Goal: Task Accomplishment & Management: Use online tool/utility

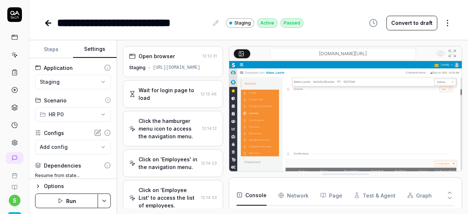
scroll to position [515, 0]
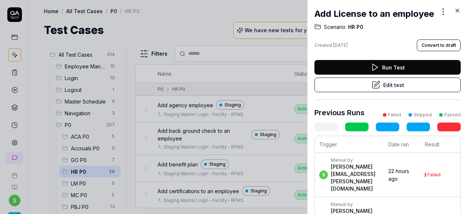
click at [459, 11] on icon at bounding box center [457, 10] width 7 height 7
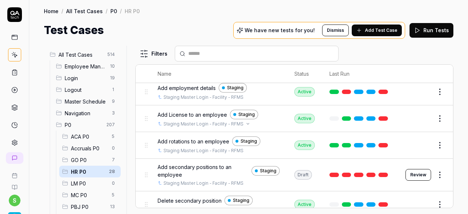
scroll to position [219, 0]
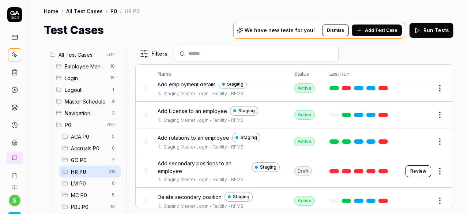
click at [207, 134] on span "Add rotations to an employee" at bounding box center [194, 138] width 72 height 8
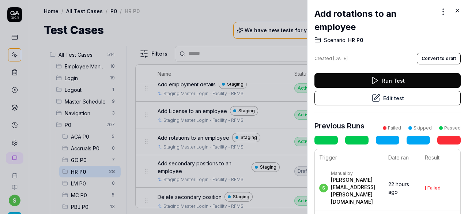
click at [382, 98] on button "Edit test" at bounding box center [387, 98] width 146 height 15
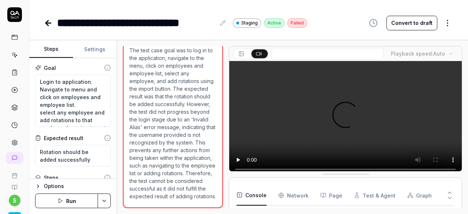
scroll to position [39, 0]
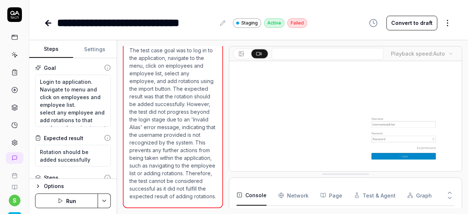
click at [97, 48] on button "Settings" at bounding box center [95, 50] width 44 height 18
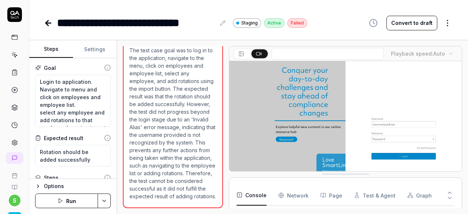
type textarea "*"
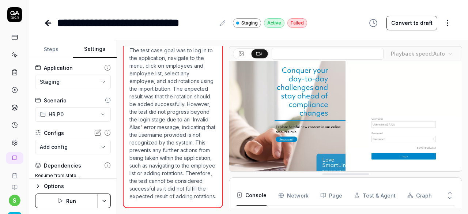
scroll to position [37, 0]
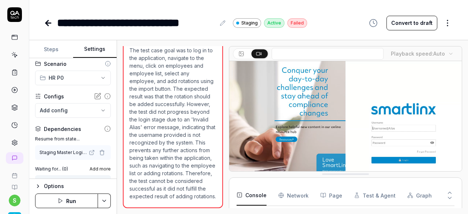
click at [99, 154] on icon "button" at bounding box center [102, 153] width 6 height 6
click at [108, 200] on html "**********" at bounding box center [234, 107] width 468 height 214
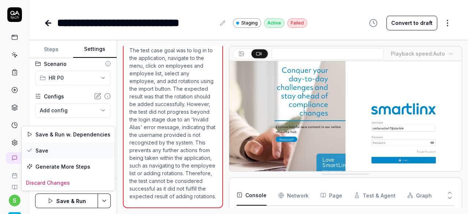
click at [55, 152] on div "Save" at bounding box center [68, 150] width 93 height 16
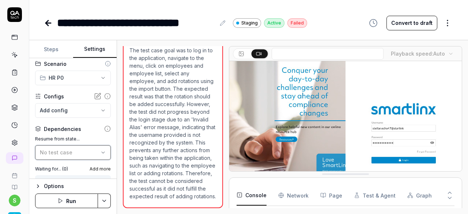
click at [100, 151] on icon "button" at bounding box center [103, 153] width 6 height 6
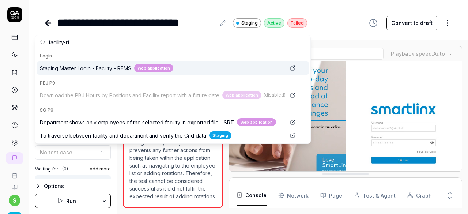
type input "facility-rf"
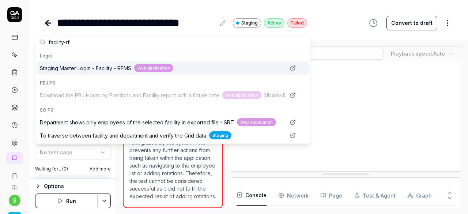
click at [86, 67] on span "Staging Master Login - Facility - RFMS" at bounding box center [85, 68] width 91 height 8
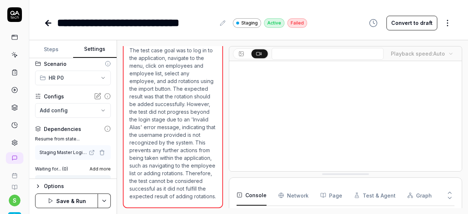
click at [77, 200] on button "Save & Run" at bounding box center [66, 200] width 63 height 15
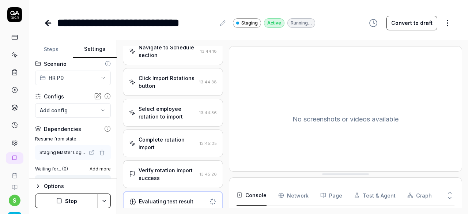
scroll to position [319, 0]
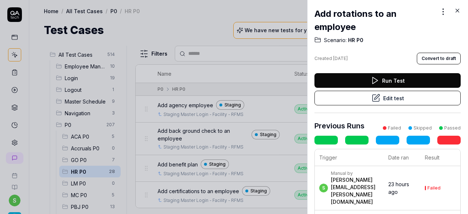
click at [458, 11] on icon at bounding box center [457, 10] width 7 height 7
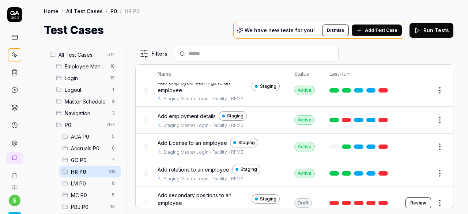
scroll to position [219, 0]
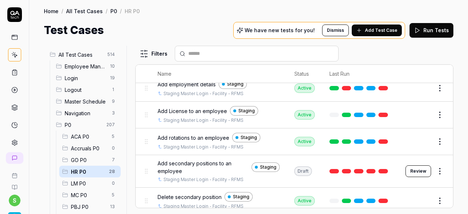
click at [212, 160] on span "Add secondary positions to an employee" at bounding box center [203, 166] width 91 height 15
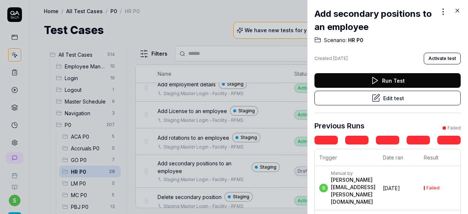
click at [396, 97] on button "Edit test" at bounding box center [387, 98] width 146 height 15
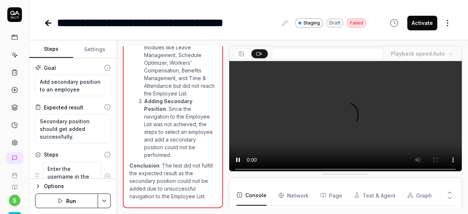
scroll to position [110, 0]
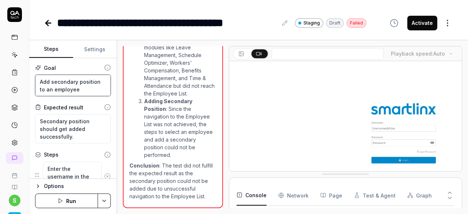
click at [83, 87] on textarea "Add secondary position to an employee" at bounding box center [73, 86] width 76 height 22
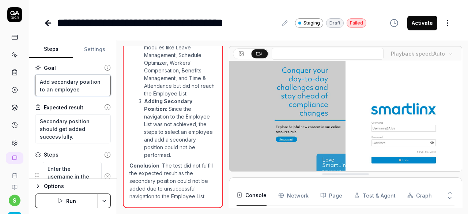
type textarea "*"
type textarea "Add secondary position to an employee."
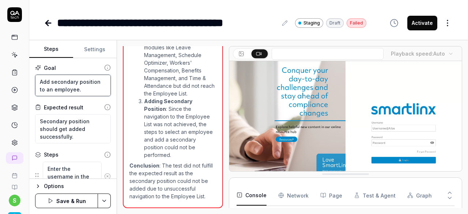
type textarea "*"
type textarea "Add secondary position to an employee."
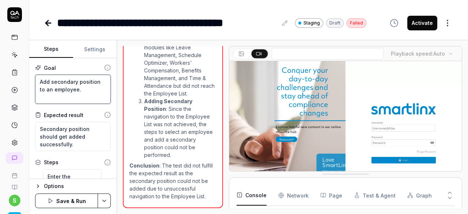
scroll to position [4, 0]
type textarea "*"
type textarea "Add secondary position to an employee. P"
type textarea "*"
type textarea "Add secondary position to an employee. Pi"
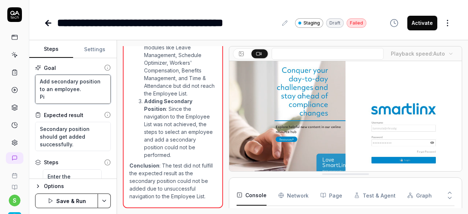
type textarea "*"
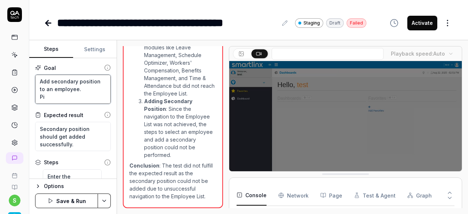
type textarea "Add secondary position to an employee. Pic"
type textarea "*"
type textarea "Add secondary position to an employee. Picl"
type textarea "*"
type textarea "Add secondary position to an employee. Picl"
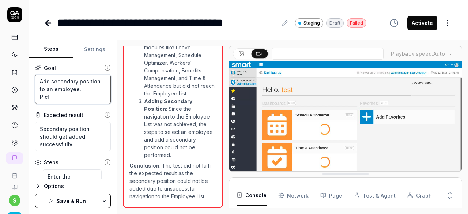
type textarea "*"
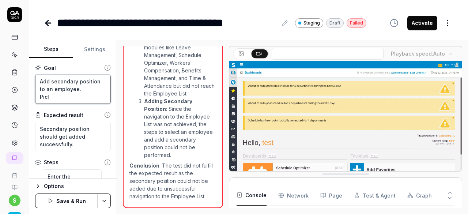
type textarea "Add secondary position to an employee. Picl"
type textarea "*"
type textarea "Add secondary position to an employee. Pic"
type textarea "*"
type textarea "Add secondary position to an employee. Pick"
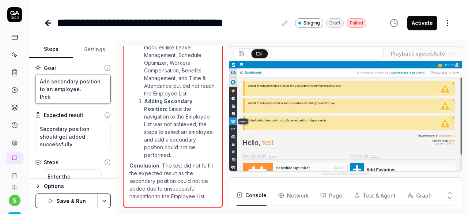
type textarea "*"
type textarea "Add secondary position to an employee. Pick"
type textarea "*"
type textarea "Add secondary position to an employee. Pick d"
type textarea "*"
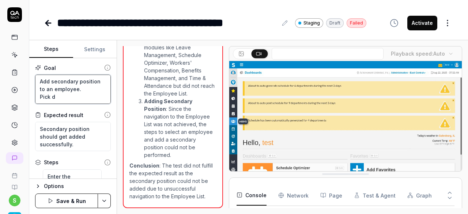
type textarea "Add secondary position to an employee. Pick da"
type textarea "*"
type textarea "Add secondary position to an employee. Pick dae"
type textarea "*"
type textarea "Add secondary position to an employee. Pick da"
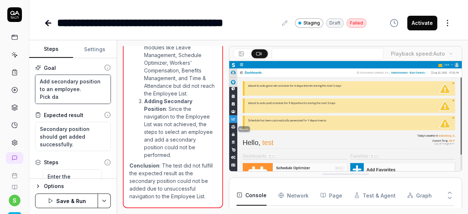
type textarea "*"
type textarea "Add secondary position to an employee. Pick dat"
type textarea "*"
type textarea "Add secondary position to an employee. Pick date"
type textarea "*"
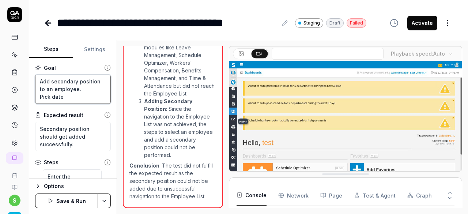
type textarea "Add secondary position to an employee. Pick date"
type textarea "*"
type textarea "Add secondary position to an employee. Pick date a"
type textarea "*"
type textarea "Add secondary position to an employee. Pick date as"
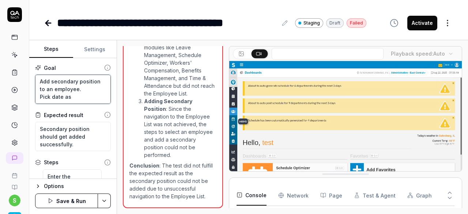
type textarea "*"
type textarea "Add secondary position to an employee. Pick date as"
type textarea "*"
type textarea "Add secondary position to an employee. Pick date as 1"
type textarea "*"
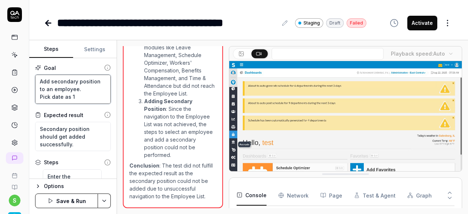
type textarea "Add secondary position to an employee. Pick date as 10"
type textarea "*"
type textarea "Add secondary position to an employee. Pick date as 10"
type textarea "*"
type textarea "Add secondary position to an employee. Pick date as 10 d"
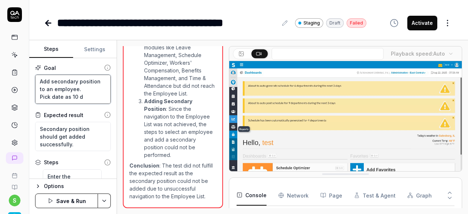
type textarea "*"
type textarea "Add secondary position to an employee. Pick date as 10 day"
type textarea "*"
type textarea "Add secondary position to an employee. Pick date as 10 days"
type textarea "*"
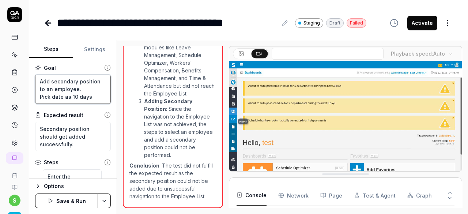
type textarea "Add secondary position to an employee. Pick date as 10 days"
type textarea "*"
type textarea "Add secondary position to an employee. Pick date as 10 days b"
type textarea "*"
type textarea "Add secondary position to an employee. Pick date as 10 days ba"
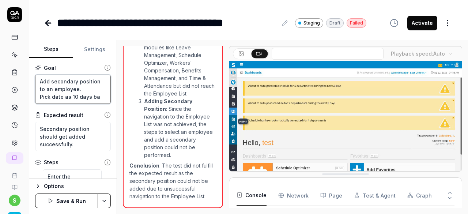
type textarea "*"
type textarea "Add secondary position to an employee. Pick date as 10 days bac"
type textarea "*"
type textarea "Add secondary position to an employee. Pick date as 10 days back"
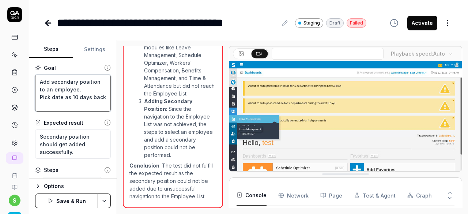
scroll to position [8, 0]
type textarea "*"
type textarea "Add secondary position to an employee. Pick date as 10 days back"
type textarea "*"
type textarea "Add secondary position to an employee. Pick date as 10 days back f"
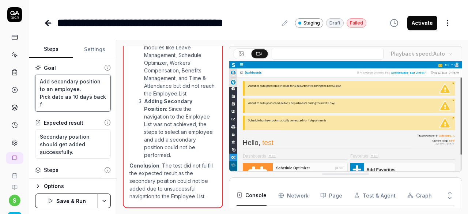
type textarea "*"
type textarea "Add secondary position to an employee. Pick date as 10 days back fr"
type textarea "*"
type textarea "Add secondary position to an employee. Pick date as 10 days back from"
type textarea "*"
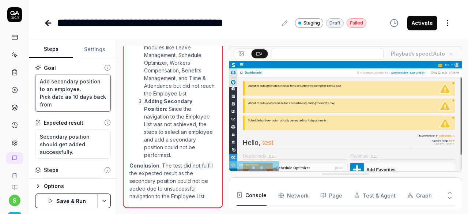
type textarea "Add secondary position to an employee. Pick date as 10 days back from"
type textarea "*"
type textarea "Add secondary position to an employee. Pick date as 10 days back from c"
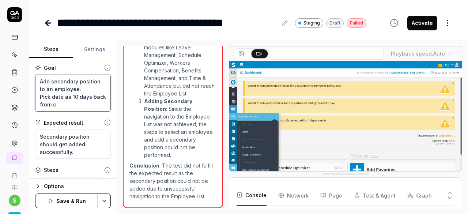
type textarea "*"
type textarea "Add secondary position to an employee. Pick date as 10 days back from cu"
type textarea "*"
type textarea "Add secondary position to an employee. Pick date as 10 days back from cur"
type textarea "*"
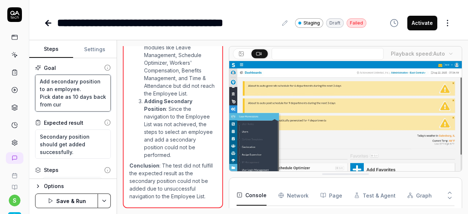
type textarea "Add secondary position to an employee. Pick date as 10 days back from curr"
type textarea "*"
type textarea "Add secondary position to an employee. Pick date as 10 days back from curre"
type textarea "*"
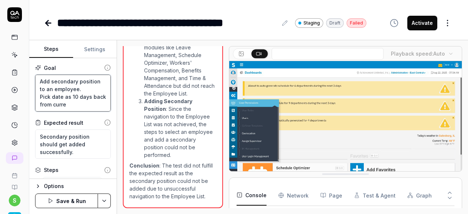
type textarea "Add secondary position to an employee. Pick date as 10 days back from curren"
type textarea "*"
type textarea "Add secondary position to an employee. Pick date as 10 days back from current"
type textarea "*"
type textarea "Add secondary position to an employee. Pick date as 10 days back from current"
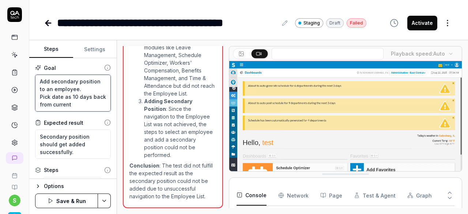
type textarea "*"
type textarea "Add secondary position to an employee. Pick date as 10 days back from current d"
type textarea "*"
type textarea "Add secondary position to an employee. Pick date as 10 days back from current da"
type textarea "*"
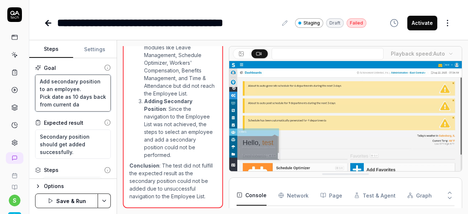
type textarea "Add secondary position to an employee. Pick date as 10 days back from current d…"
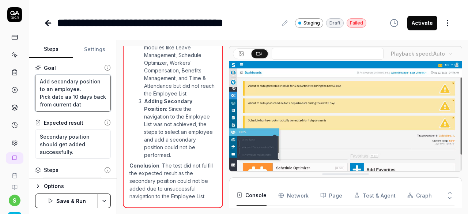
type textarea "*"
type textarea "Add secondary position to an employee. Pick date as 10 days back from current d…"
type textarea "*"
type textarea "Add secondary position to an employee. Pick date as 10 days back from current d…"
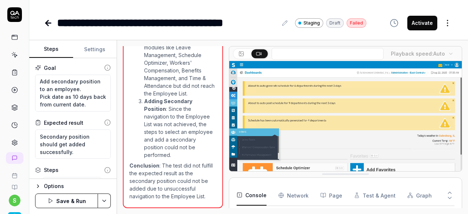
click at [96, 54] on button "Settings" at bounding box center [95, 50] width 44 height 18
type textarea "*"
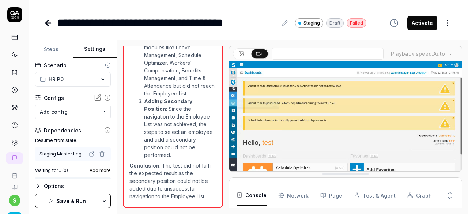
scroll to position [37, 0]
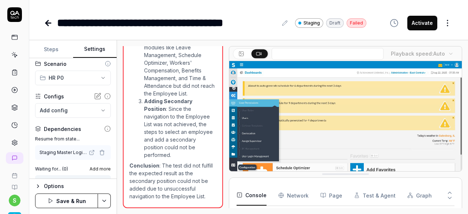
click at [100, 151] on icon "button" at bounding box center [102, 151] width 4 height 0
click at [108, 199] on html "**********" at bounding box center [234, 107] width 468 height 214
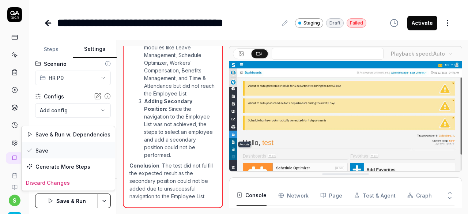
click at [67, 150] on div "Save" at bounding box center [68, 150] width 93 height 16
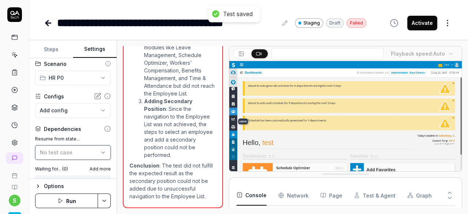
click at [65, 148] on div "No test case" at bounding box center [69, 152] width 59 height 8
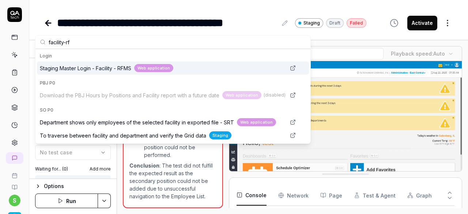
type input "facility-rf"
click at [97, 67] on span "Staging Master Login - Facility - RFMS" at bounding box center [85, 68] width 91 height 8
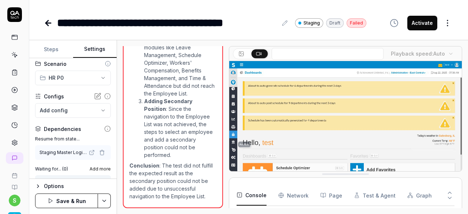
click at [78, 199] on button "Save & Run" at bounding box center [66, 200] width 63 height 15
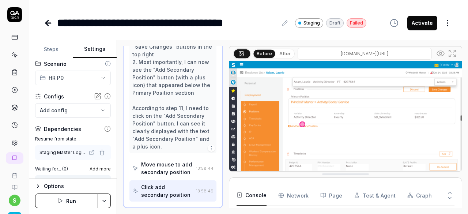
scroll to position [463, 0]
click at [369, 6] on div "**********" at bounding box center [248, 15] width 439 height 31
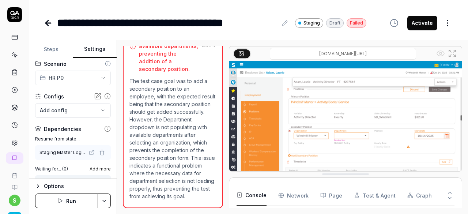
scroll to position [586, 0]
click at [76, 201] on button "Run" at bounding box center [66, 200] width 63 height 15
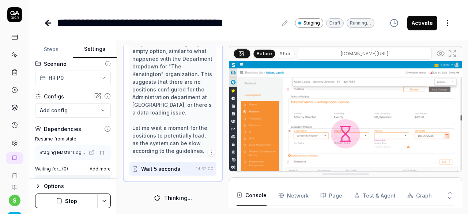
scroll to position [700, 0]
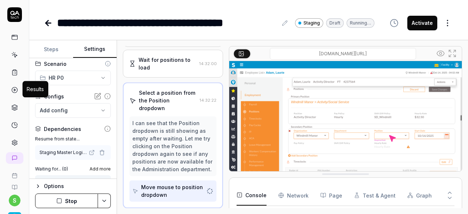
scroll to position [653, 0]
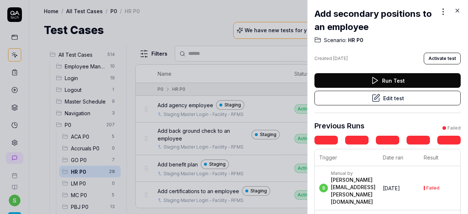
click at [456, 12] on icon at bounding box center [457, 10] width 7 height 7
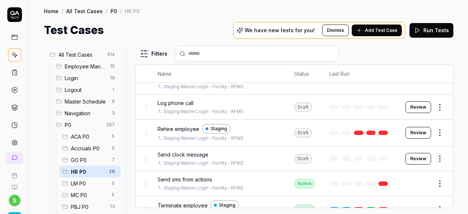
scroll to position [439, 0]
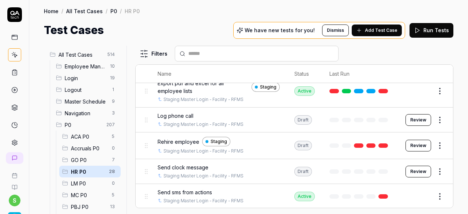
click at [415, 116] on button "Review" at bounding box center [419, 120] width 26 height 12
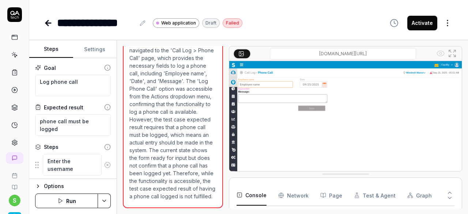
scroll to position [89, 0]
click at [291, 150] on img at bounding box center [345, 134] width 233 height 146
click at [297, 28] on div "**********" at bounding box center [249, 23] width 410 height 16
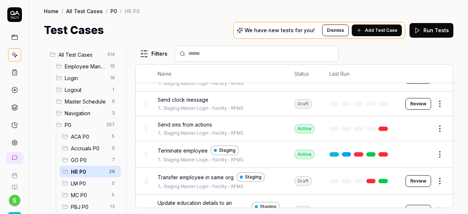
scroll to position [470, 0]
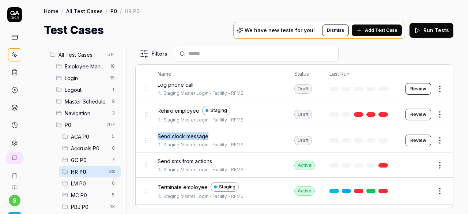
drag, startPoint x: 211, startPoint y: 129, endPoint x: 155, endPoint y: 129, distance: 55.6
click at [155, 129] on td "Send clock message Staging Master Login - Facility - RFMS" at bounding box center [218, 140] width 137 height 25
copy span "Send clock message"
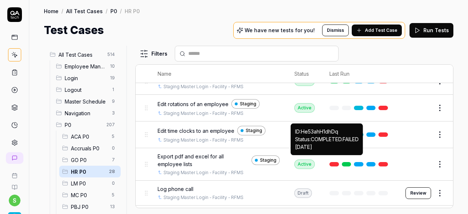
scroll to position [256, 0]
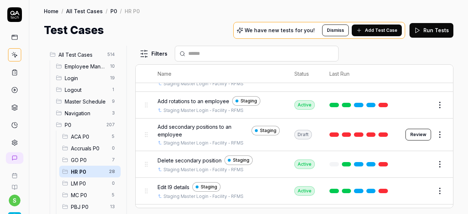
click at [194, 126] on span "Add secondary positions to an employee" at bounding box center [203, 130] width 91 height 15
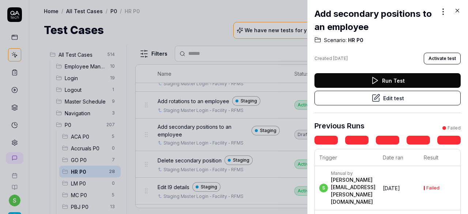
click at [381, 98] on button "Edit test" at bounding box center [387, 98] width 146 height 15
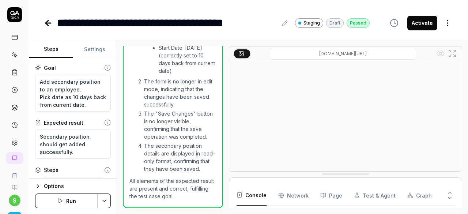
scroll to position [1406, 0]
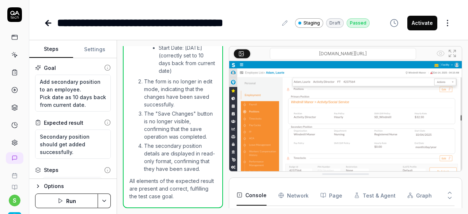
click at [433, 22] on button "Activate" at bounding box center [422, 23] width 30 height 15
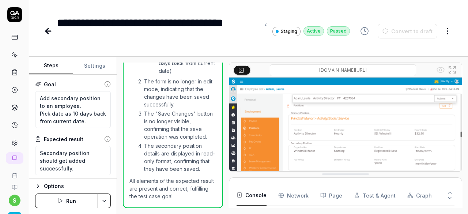
type textarea "*"
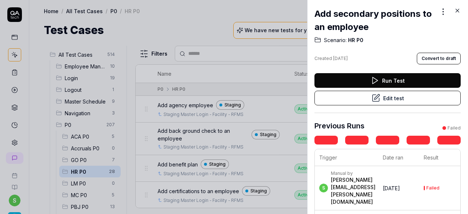
click at [456, 9] on icon at bounding box center [457, 10] width 7 height 7
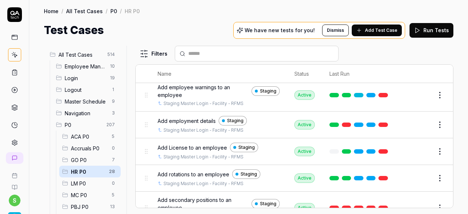
scroll to position [256, 0]
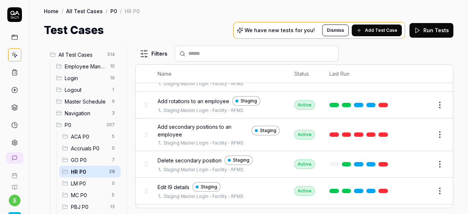
click at [198, 157] on span "Delete secondary position" at bounding box center [190, 161] width 64 height 8
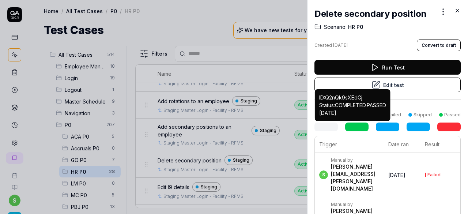
click at [456, 10] on icon at bounding box center [457, 10] width 7 height 7
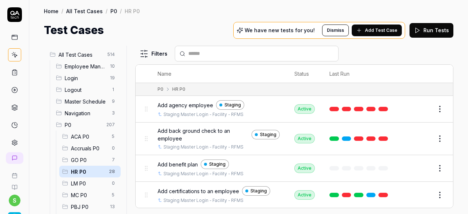
scroll to position [256, 0]
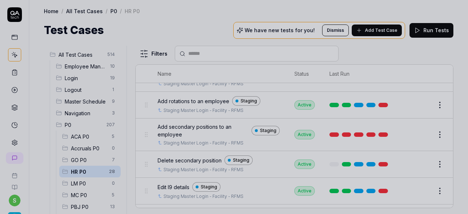
click at [224, 20] on div at bounding box center [234, 107] width 468 height 214
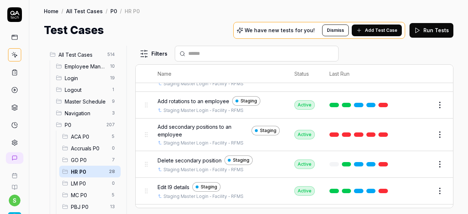
click at [182, 157] on span "Delete secondary position" at bounding box center [190, 161] width 64 height 8
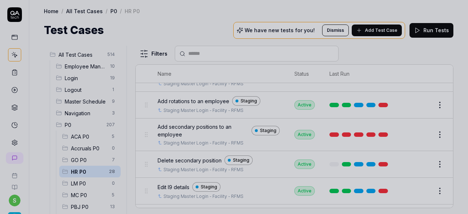
click at [225, 30] on div at bounding box center [234, 107] width 468 height 214
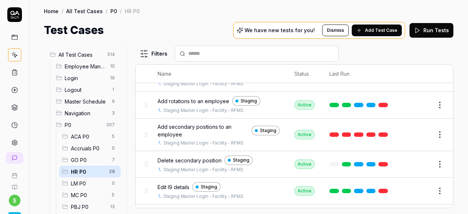
click at [420, 160] on button "Edit" at bounding box center [423, 164] width 18 height 12
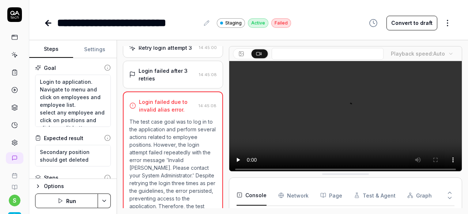
scroll to position [371, 0]
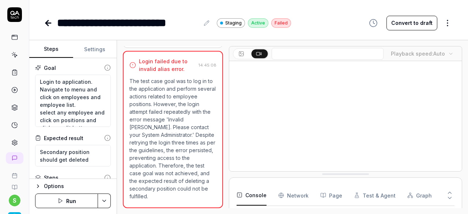
type textarea "*"
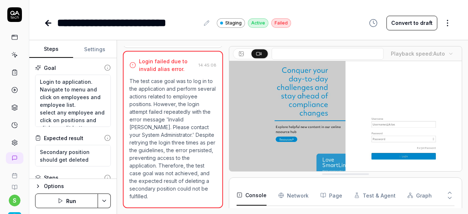
click at [97, 51] on button "Settings" at bounding box center [95, 50] width 44 height 18
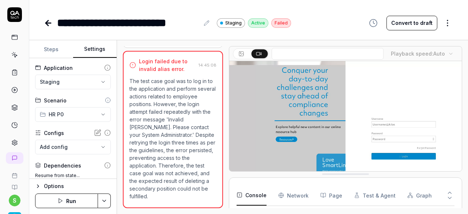
scroll to position [101, 0]
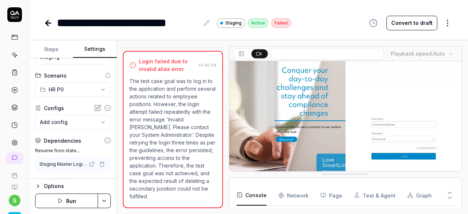
scroll to position [37, 0]
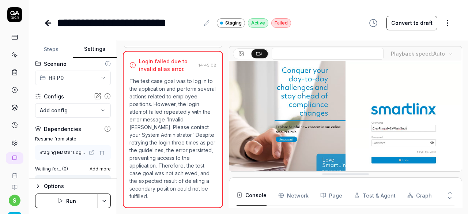
click at [99, 150] on icon "button" at bounding box center [102, 153] width 6 height 6
click at [106, 200] on html "**********" at bounding box center [234, 107] width 468 height 214
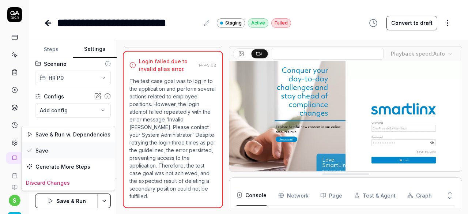
click at [59, 149] on div "Save" at bounding box center [68, 150] width 93 height 16
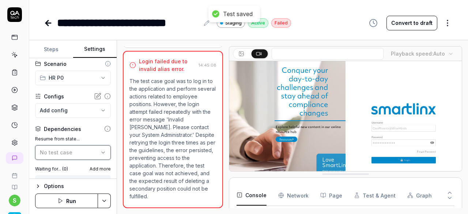
click at [93, 154] on div "No test case" at bounding box center [69, 152] width 59 height 8
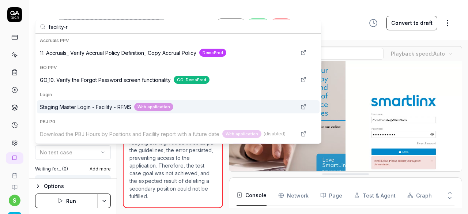
type input "facility-r"
click at [115, 107] on span "Staging Master Login - Facility - RFMS" at bounding box center [85, 107] width 91 height 8
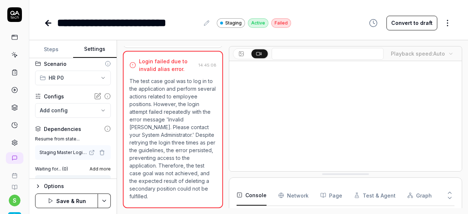
click at [73, 200] on button "Save & Run" at bounding box center [66, 200] width 63 height 15
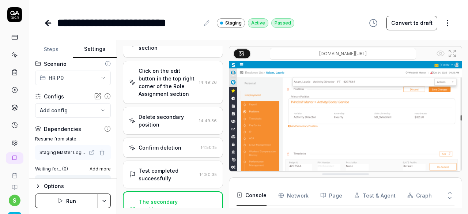
scroll to position [574, 0]
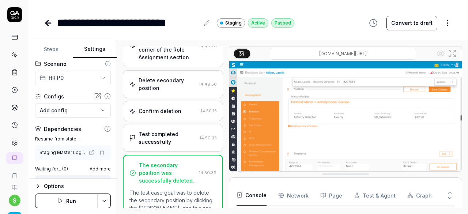
scroll to position [394, 0]
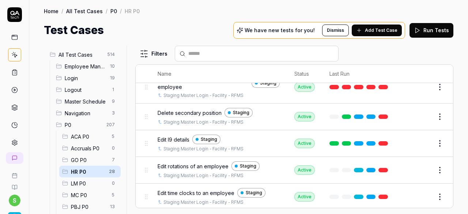
scroll to position [293, 0]
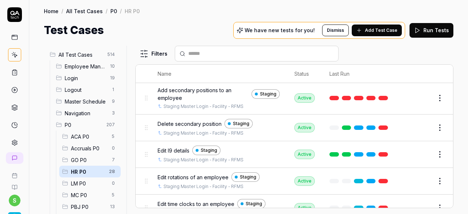
click at [178, 147] on span "Edit I9 details" at bounding box center [174, 151] width 32 height 8
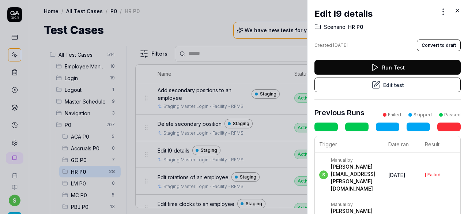
click at [384, 86] on button "Edit test" at bounding box center [387, 85] width 146 height 15
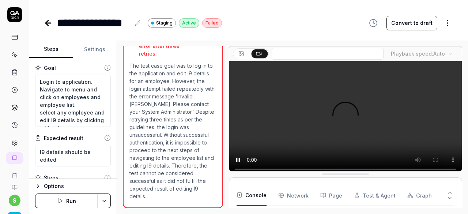
scroll to position [101, 0]
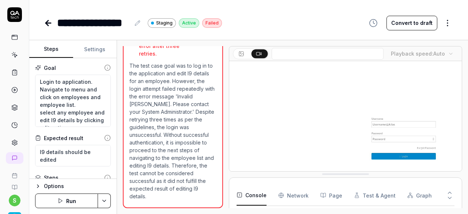
type textarea "*"
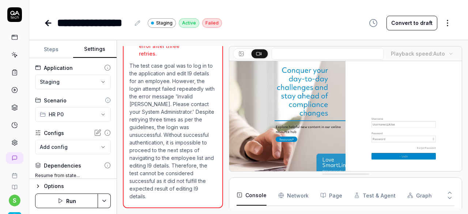
click at [94, 47] on button "Settings" at bounding box center [95, 50] width 44 height 18
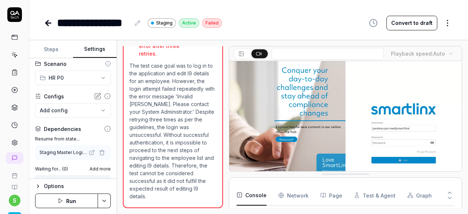
click at [99, 153] on icon "button" at bounding box center [102, 153] width 6 height 6
click at [72, 151] on div "No test case" at bounding box center [69, 152] width 59 height 8
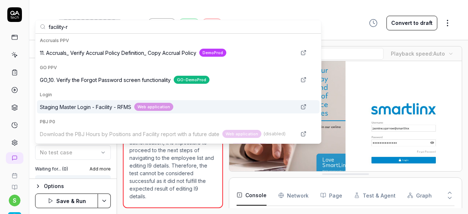
type input "facility-r"
click at [112, 102] on div "Staging Master Login - Facility - RFMS Web application" at bounding box center [178, 106] width 283 height 13
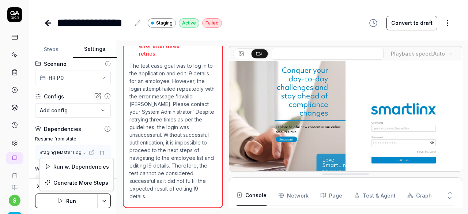
click at [105, 201] on html "**********" at bounding box center [234, 107] width 468 height 214
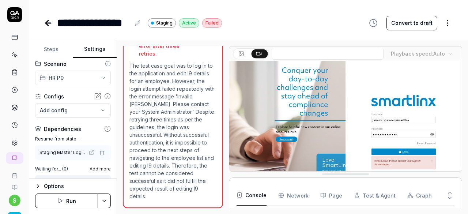
click at [69, 199] on button "Run" at bounding box center [66, 200] width 63 height 15
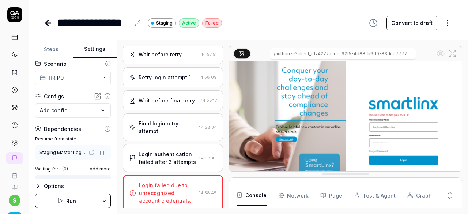
scroll to position [39, 0]
click at [100, 151] on icon "button" at bounding box center [102, 151] width 4 height 0
click at [108, 201] on html "**********" at bounding box center [234, 107] width 468 height 214
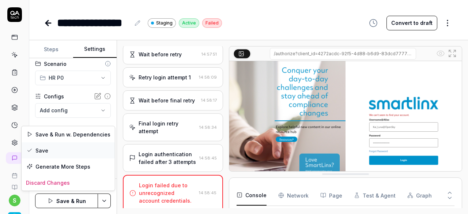
click at [61, 152] on div "Save" at bounding box center [68, 150] width 93 height 16
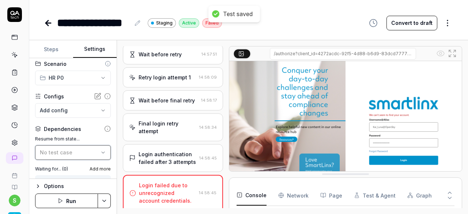
click at [83, 151] on div "No test case" at bounding box center [69, 152] width 59 height 8
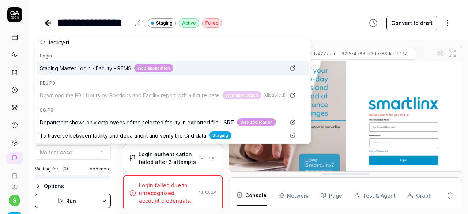
type input "facility-rf"
click at [91, 66] on span "Staging Master Login - Facility - RFMS" at bounding box center [85, 68] width 91 height 8
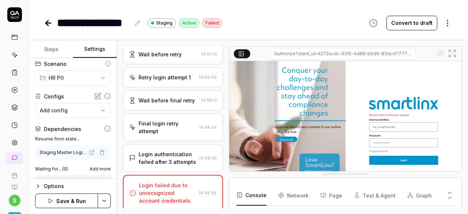
drag, startPoint x: 78, startPoint y: 201, endPoint x: 88, endPoint y: 166, distance: 37.5
click at [78, 201] on button "Save & Run" at bounding box center [66, 200] width 63 height 15
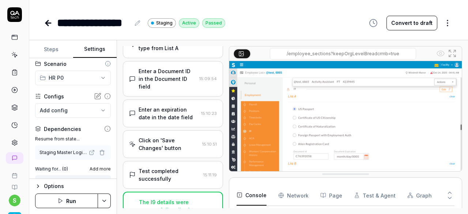
scroll to position [532, 0]
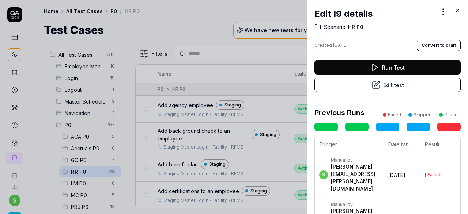
click at [186, 9] on div at bounding box center [234, 107] width 468 height 214
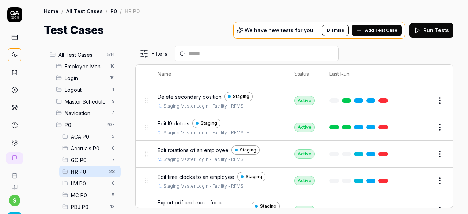
scroll to position [329, 0]
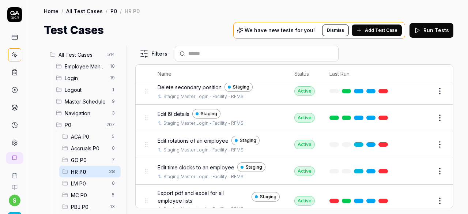
click at [198, 137] on span "Edit rotations of an employee" at bounding box center [193, 141] width 71 height 8
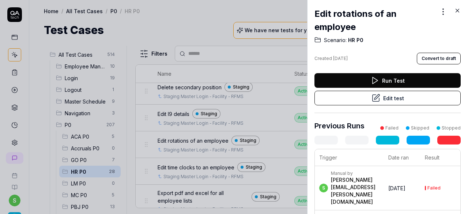
click at [456, 11] on icon at bounding box center [457, 10] width 7 height 7
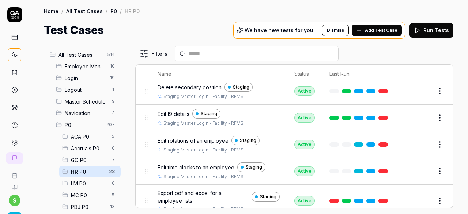
click at [419, 112] on button "Edit" at bounding box center [423, 118] width 18 height 12
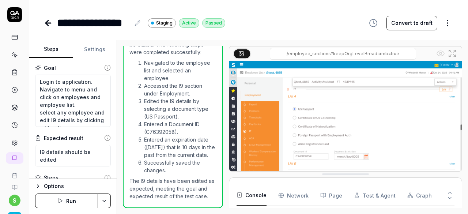
scroll to position [584, 0]
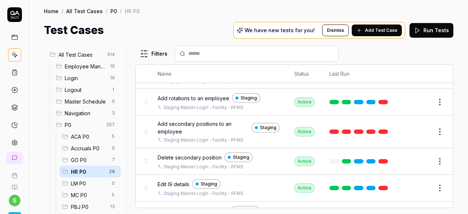
scroll to position [293, 0]
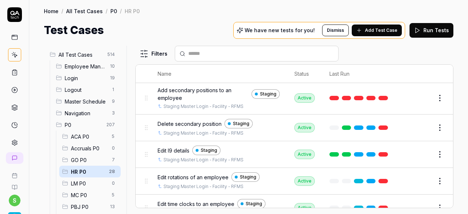
click at [180, 173] on span "Edit rotations of an employee" at bounding box center [193, 177] width 71 height 8
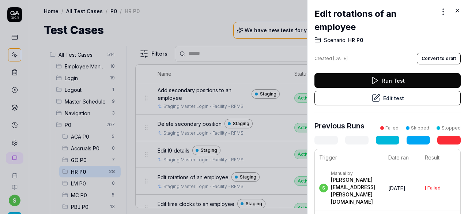
click at [360, 98] on button "Edit test" at bounding box center [387, 98] width 146 height 15
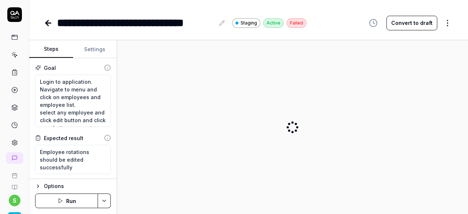
type textarea "*"
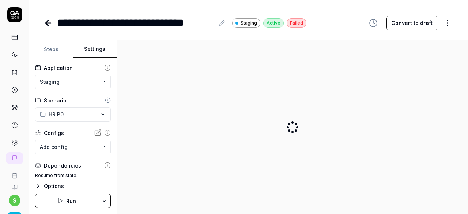
click at [98, 49] on button "Settings" at bounding box center [95, 50] width 44 height 18
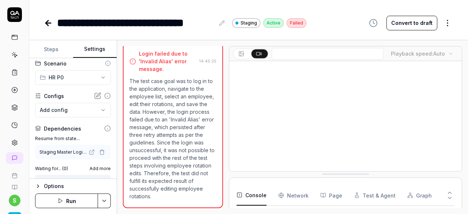
scroll to position [37, 0]
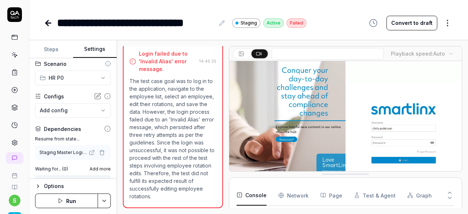
click at [99, 150] on icon "button" at bounding box center [102, 153] width 6 height 6
click at [108, 199] on html "**********" at bounding box center [234, 107] width 468 height 214
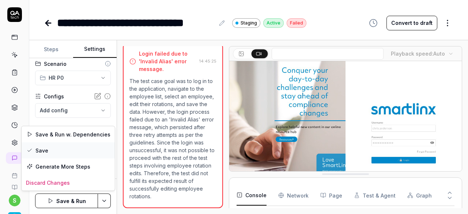
click at [64, 147] on div "Save" at bounding box center [68, 150] width 93 height 16
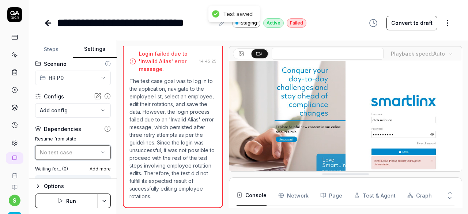
click at [93, 152] on div "No test case" at bounding box center [69, 152] width 59 height 8
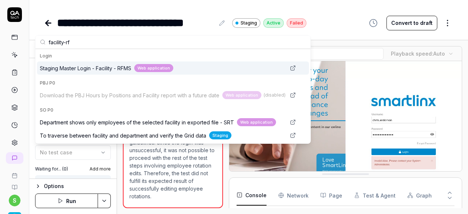
type input "facility-rf"
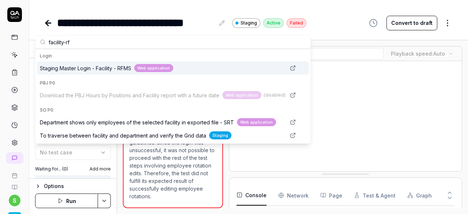
click at [91, 66] on span "Staging Master Login - Facility - RFMS" at bounding box center [85, 68] width 91 height 8
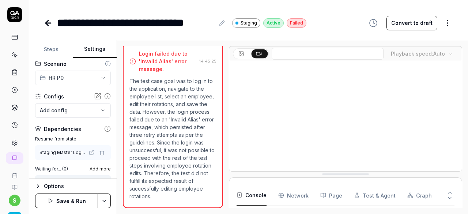
click at [106, 200] on html "**********" at bounding box center [234, 107] width 468 height 214
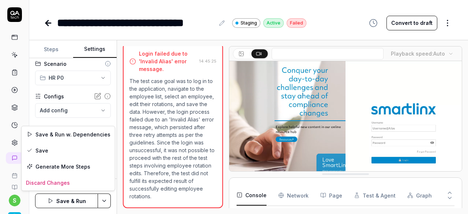
click at [83, 200] on html "**********" at bounding box center [234, 107] width 468 height 214
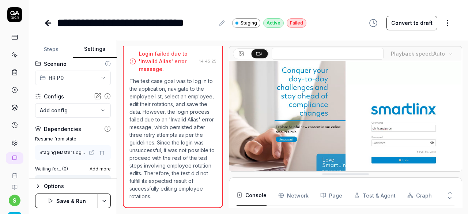
click at [76, 200] on button "Save & Run" at bounding box center [66, 200] width 63 height 15
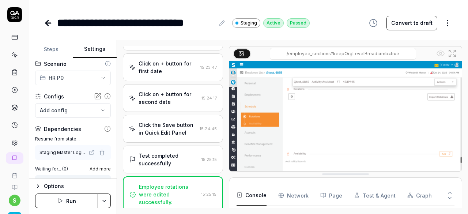
scroll to position [452, 0]
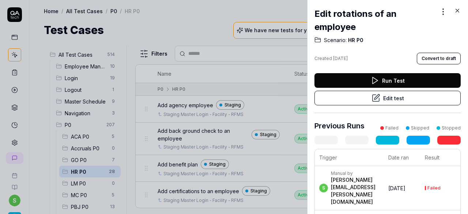
click at [457, 10] on icon at bounding box center [457, 10] width 7 height 7
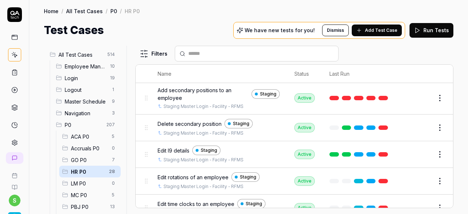
scroll to position [329, 0]
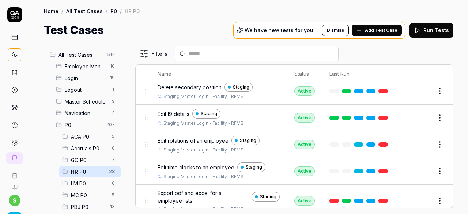
click at [217, 163] on span "Edit time clocks to an employee" at bounding box center [196, 167] width 77 height 8
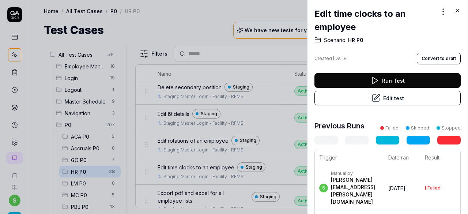
click at [375, 98] on icon at bounding box center [376, 98] width 9 height 9
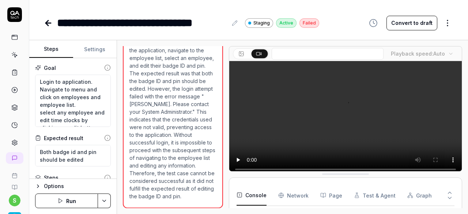
scroll to position [242, 0]
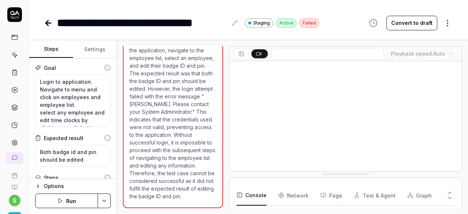
type textarea "*"
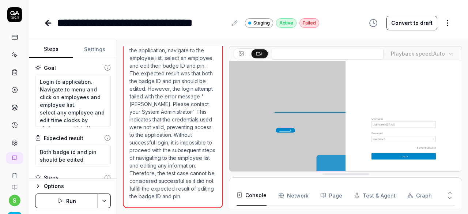
click at [97, 51] on button "Settings" at bounding box center [95, 50] width 44 height 18
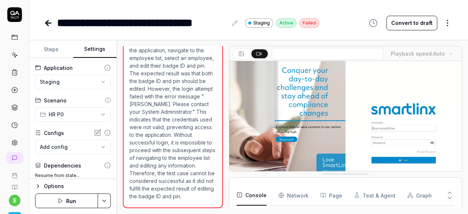
scroll to position [39, 0]
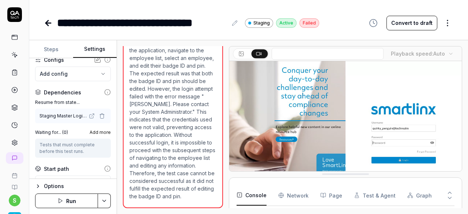
click at [99, 116] on icon "button" at bounding box center [102, 116] width 6 height 6
click at [106, 200] on html "**********" at bounding box center [234, 107] width 468 height 214
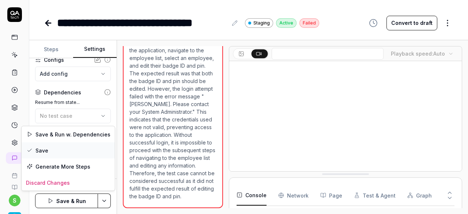
click at [75, 151] on div "Save" at bounding box center [68, 150] width 93 height 16
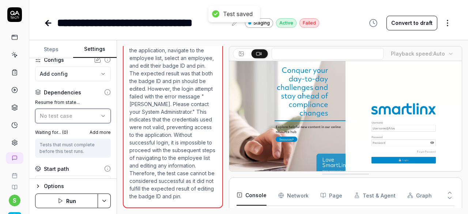
click at [100, 114] on icon "button" at bounding box center [103, 116] width 6 height 6
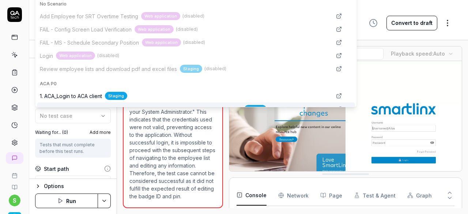
click at [110, 112] on div "**********" at bounding box center [72, 118] width 87 height 121
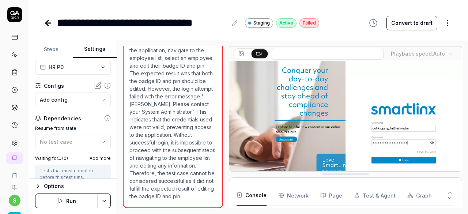
scroll to position [37, 0]
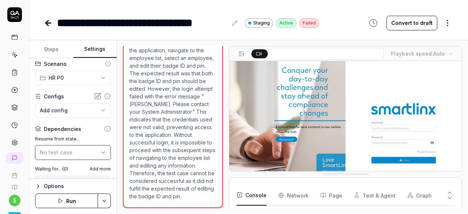
click at [100, 151] on icon "button" at bounding box center [103, 153] width 6 height 6
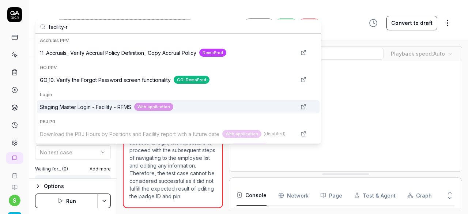
type input "facility-r"
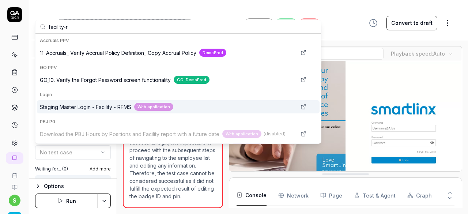
click at [91, 108] on span "Staging Master Login - Facility - RFMS" at bounding box center [85, 107] width 91 height 8
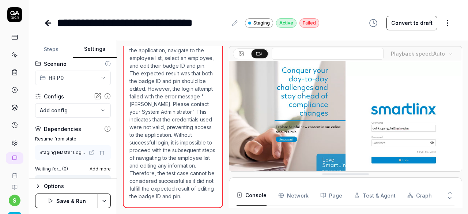
click at [78, 201] on button "Save & Run" at bounding box center [66, 200] width 63 height 15
